Goal: Task Accomplishment & Management: Manage account settings

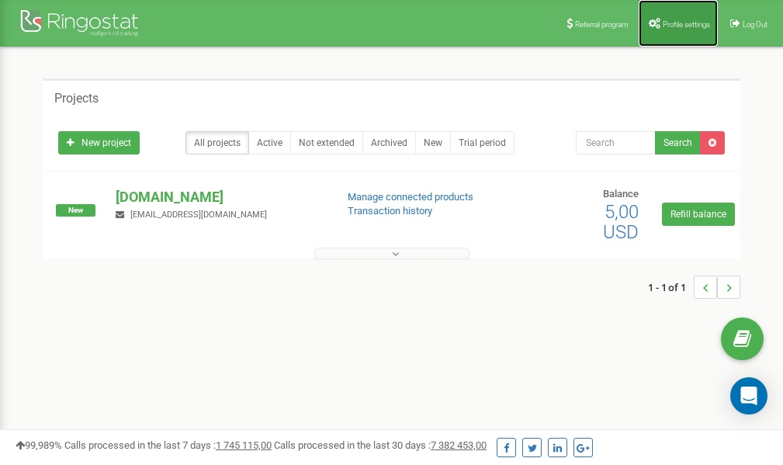
click at [666, 21] on span "Profile settings" at bounding box center [686, 24] width 47 height 9
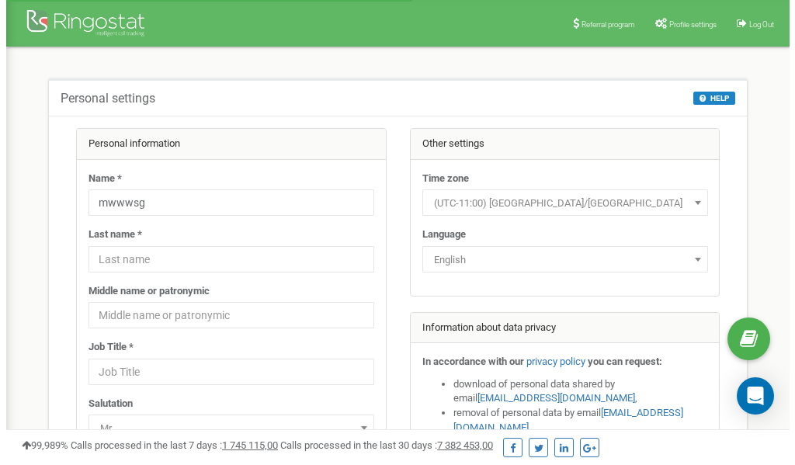
scroll to position [78, 0]
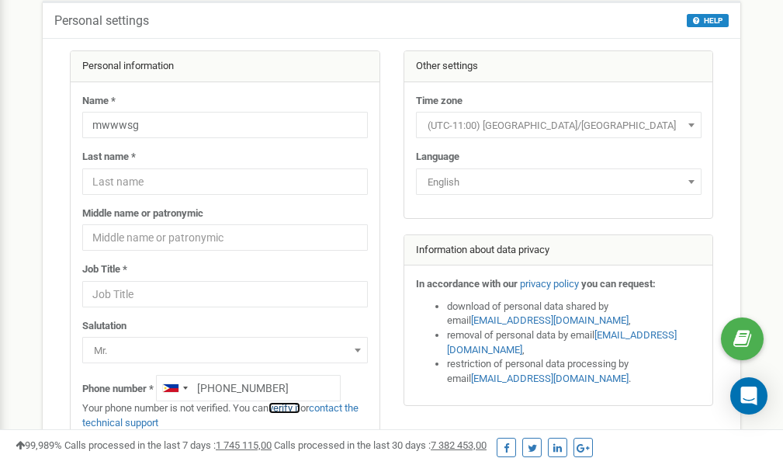
click at [292, 409] on link "verify it" at bounding box center [284, 408] width 32 height 12
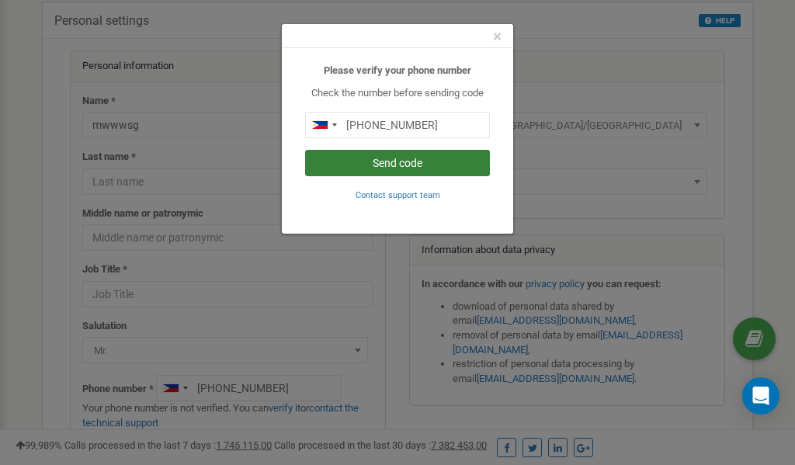
click at [411, 165] on button "Send code" at bounding box center [397, 163] width 185 height 26
